Goal: Check status

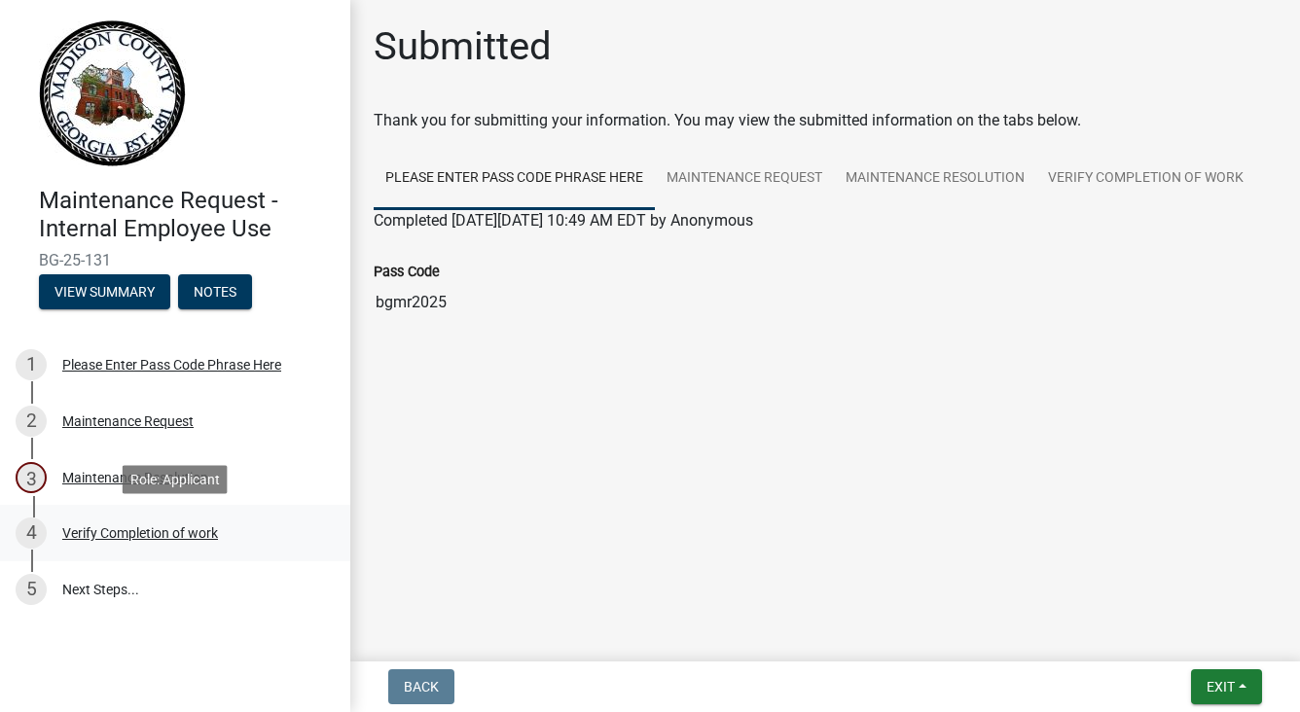
click at [138, 537] on div "Verify Completion of work" at bounding box center [140, 533] width 156 height 14
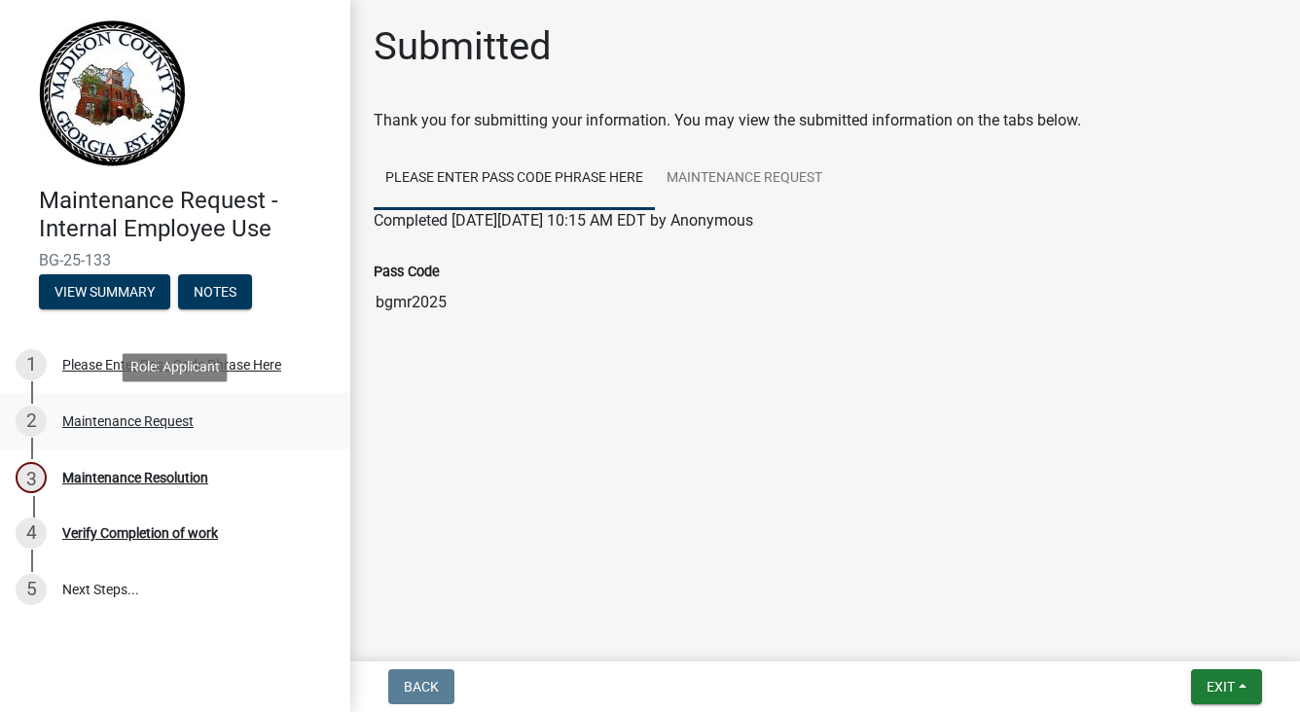
click at [157, 427] on div "Maintenance Request" at bounding box center [127, 422] width 131 height 14
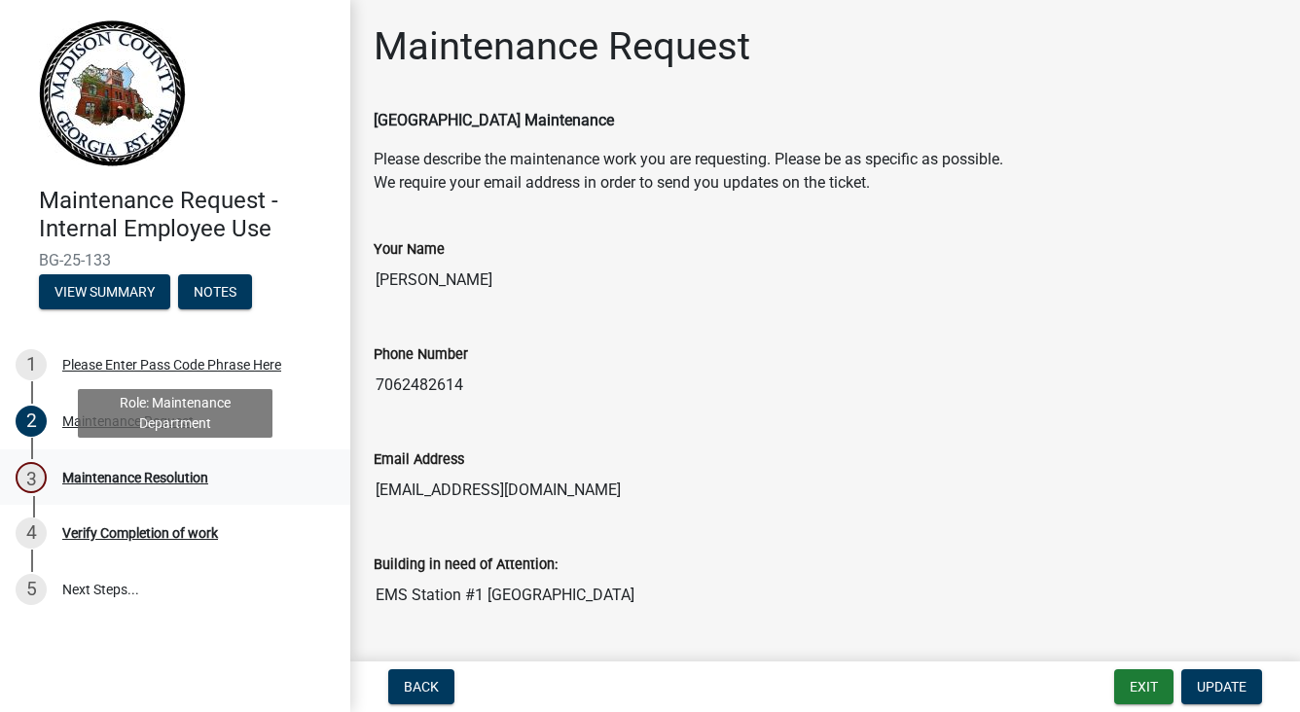
click at [176, 485] on div "Maintenance Resolution" at bounding box center [135, 478] width 146 height 14
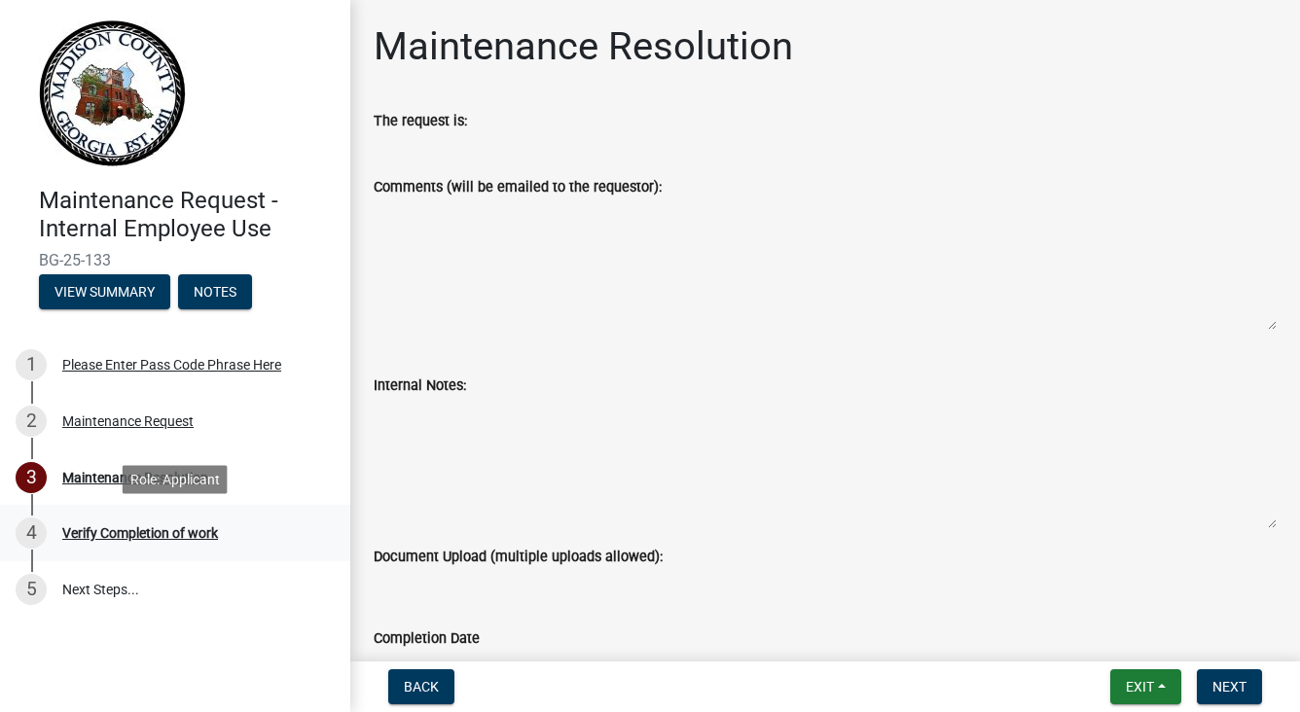
click at [187, 531] on div "Verify Completion of work" at bounding box center [140, 533] width 156 height 14
